Goal: Transaction & Acquisition: Purchase product/service

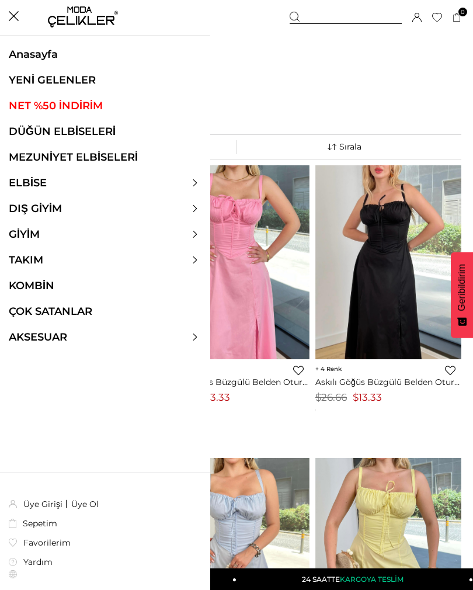
click at [39, 188] on link "ELBİSE" at bounding box center [28, 182] width 56 height 13
click at [34, 183] on link "ELBİSE" at bounding box center [28, 182] width 56 height 13
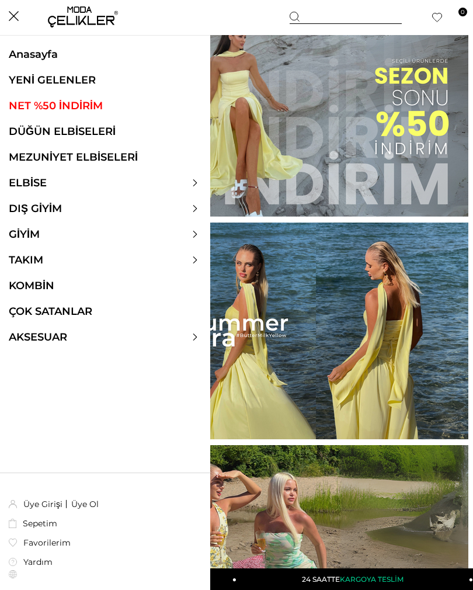
click at [76, 102] on link "NET %50 İNDİRİM" at bounding box center [105, 105] width 210 height 13
click at [9, 15] on icon at bounding box center [14, 16] width 10 height 10
click at [13, 18] on div "Menü" at bounding box center [21, 16] width 19 height 17
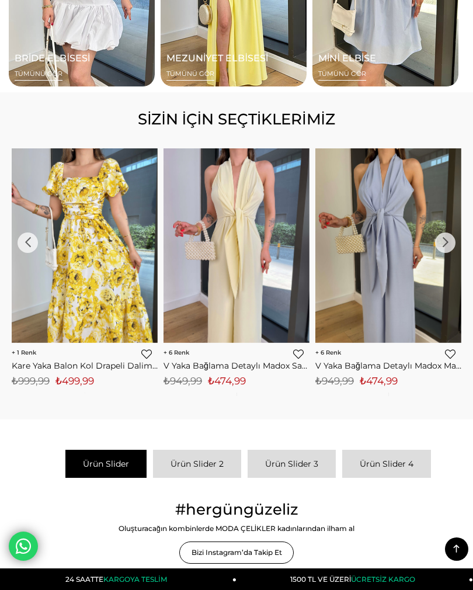
scroll to position [960, 0]
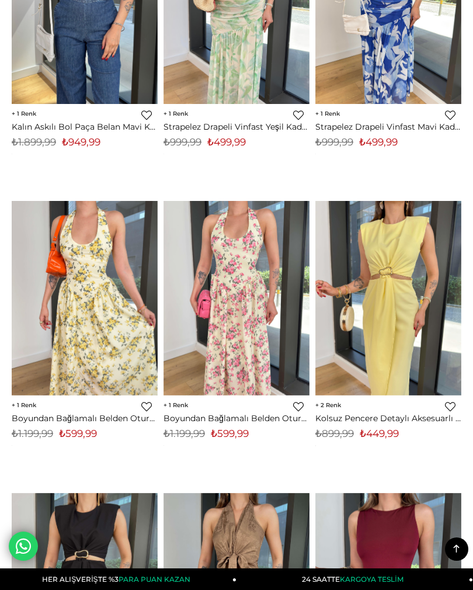
scroll to position [5225, 0]
